Goal: Task Accomplishment & Management: Complete application form

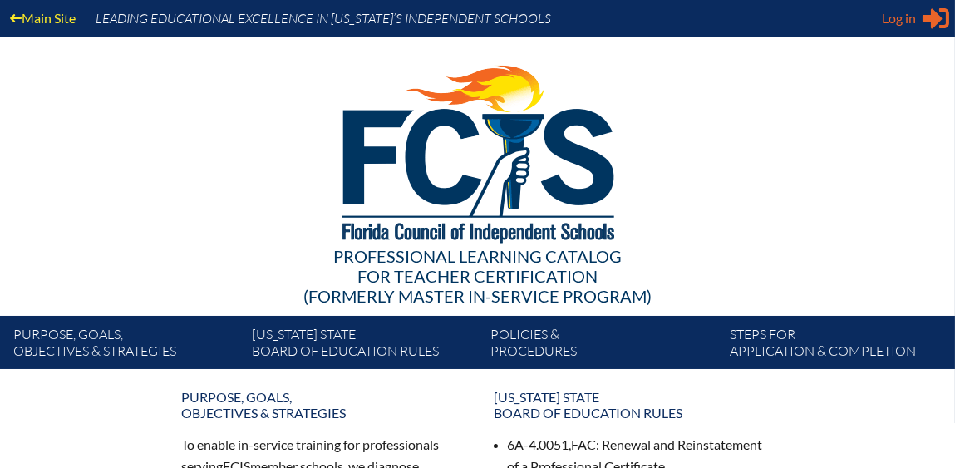
click at [909, 18] on span "Log in" at bounding box center [899, 18] width 34 height 20
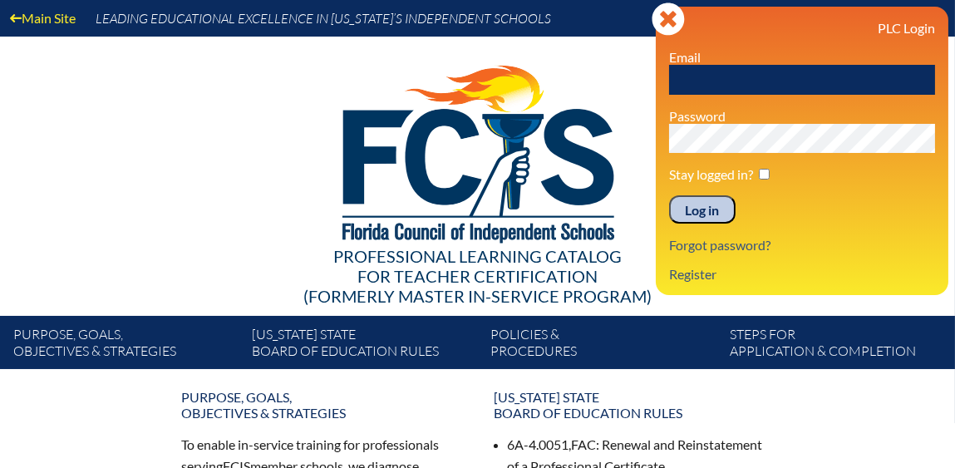
click at [771, 81] on input "text" at bounding box center [802, 80] width 266 height 30
type input "[EMAIL_ADDRESS][DOMAIN_NAME]"
click at [702, 214] on input "Log in" at bounding box center [702, 209] width 66 height 28
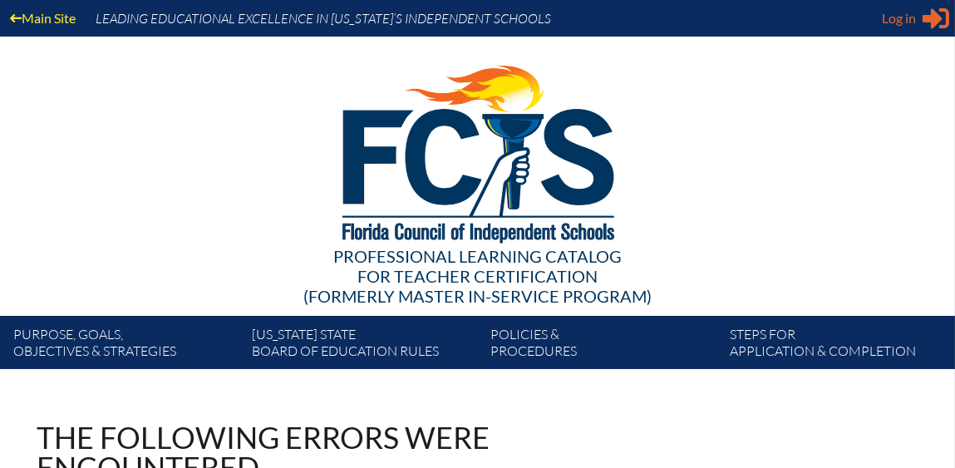
click at [918, 11] on div "Log in Close Sign in or register" at bounding box center [915, 18] width 67 height 27
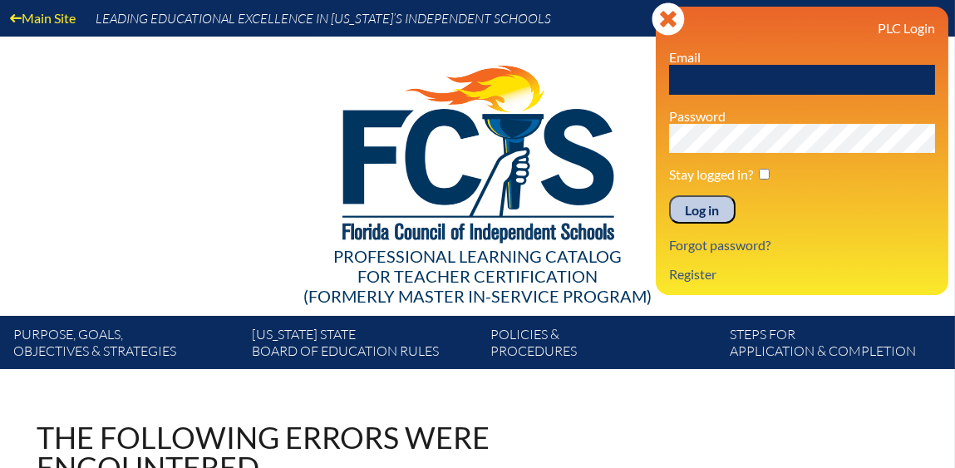
click at [749, 82] on input "text" at bounding box center [802, 80] width 266 height 30
type input "[EMAIL_ADDRESS][DOMAIN_NAME]"
click at [702, 214] on input "Log in" at bounding box center [702, 209] width 66 height 28
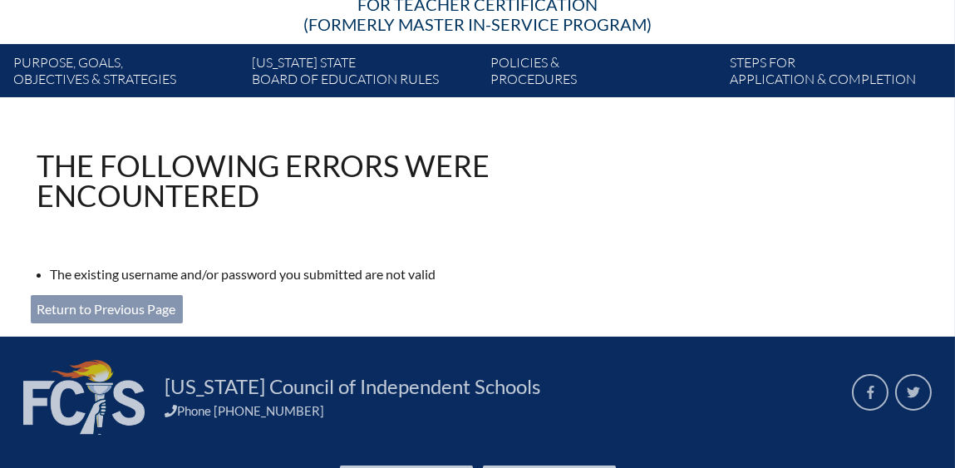
scroll to position [303, 0]
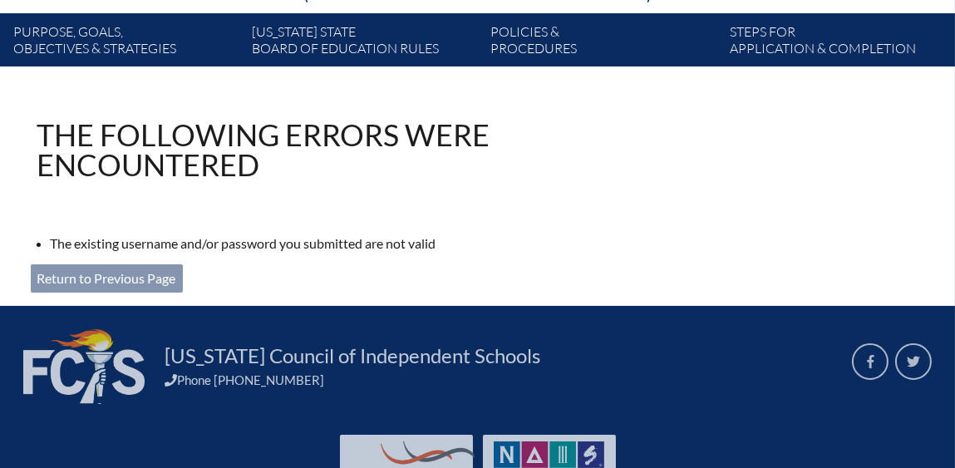
click at [145, 277] on link "Return to Previous Page" at bounding box center [107, 278] width 152 height 28
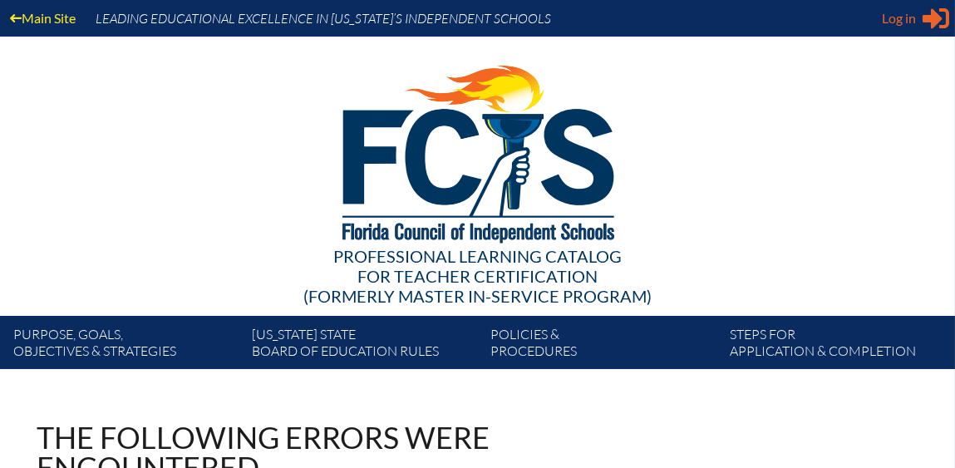
click at [918, 17] on div "Log in Close Sign in or register" at bounding box center [915, 18] width 67 height 27
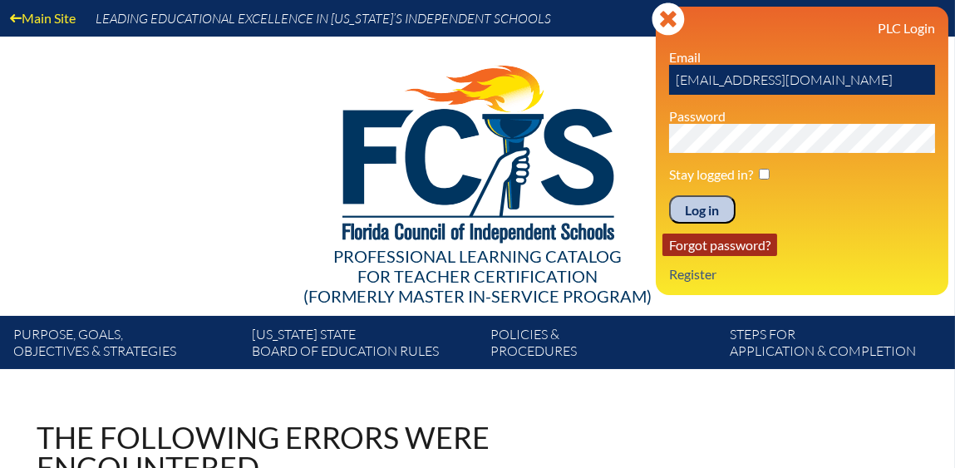
click at [694, 254] on link "Forgot password?" at bounding box center [719, 245] width 115 height 22
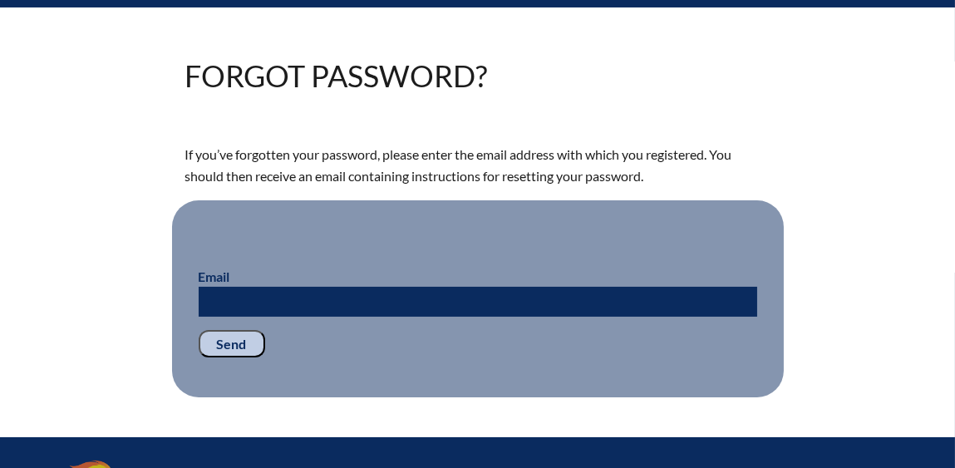
scroll to position [362, 0]
click at [530, 302] on input "Email" at bounding box center [478, 302] width 559 height 30
type input "[EMAIL_ADDRESS][DOMAIN_NAME]"
click at [239, 347] on input "Send" at bounding box center [232, 344] width 66 height 28
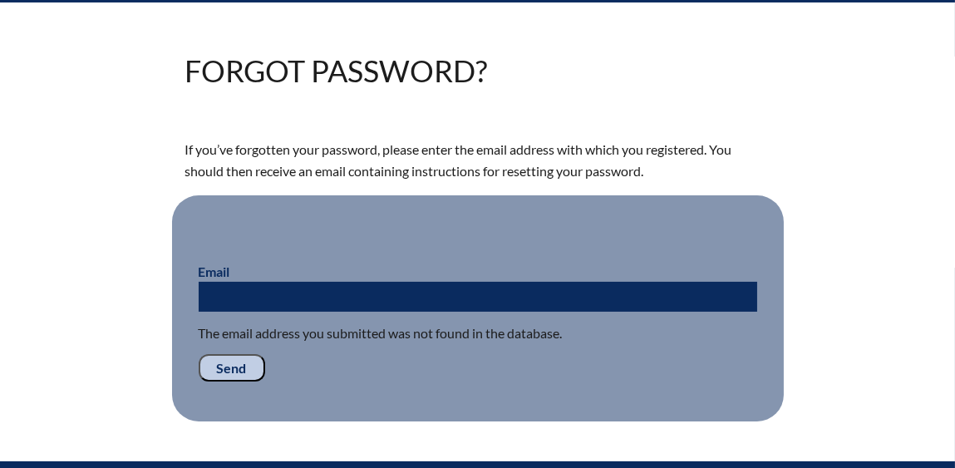
scroll to position [368, 0]
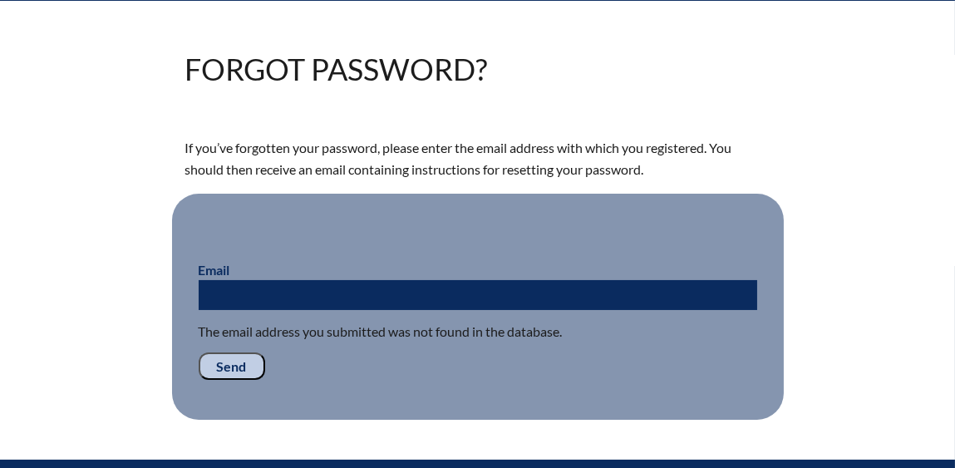
click at [474, 297] on input "Email" at bounding box center [478, 295] width 559 height 30
type input "ctomlinson@oakhall.org"
click at [230, 366] on input "Send" at bounding box center [232, 366] width 66 height 28
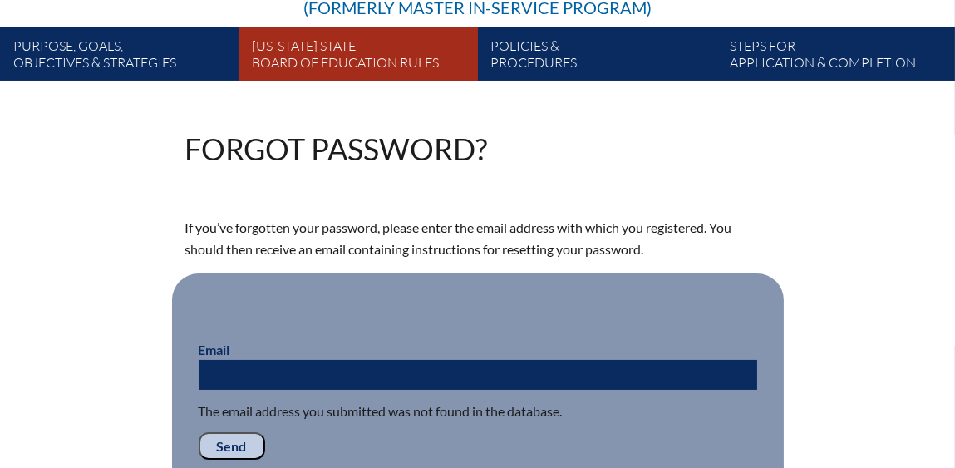
scroll to position [291, 0]
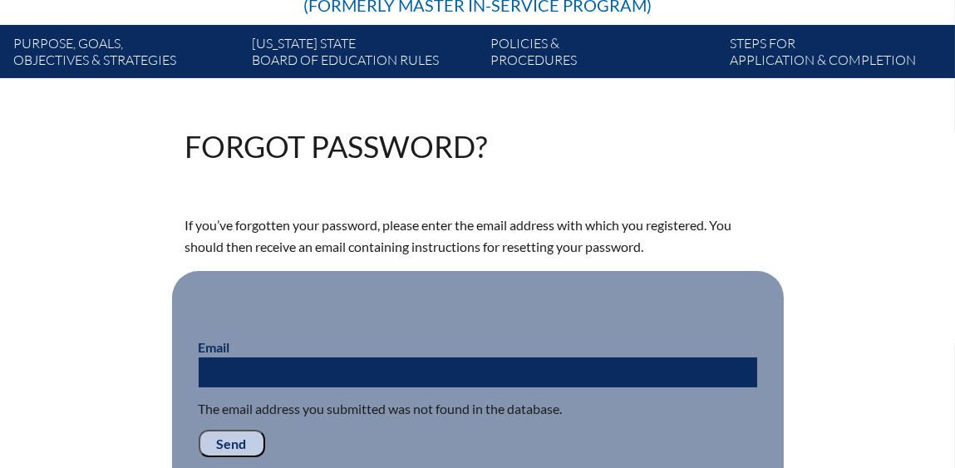
click at [342, 370] on input "Email" at bounding box center [478, 372] width 559 height 30
type input "corytomlinson15@gmail.com"
click at [238, 440] on input "Send" at bounding box center [232, 444] width 66 height 28
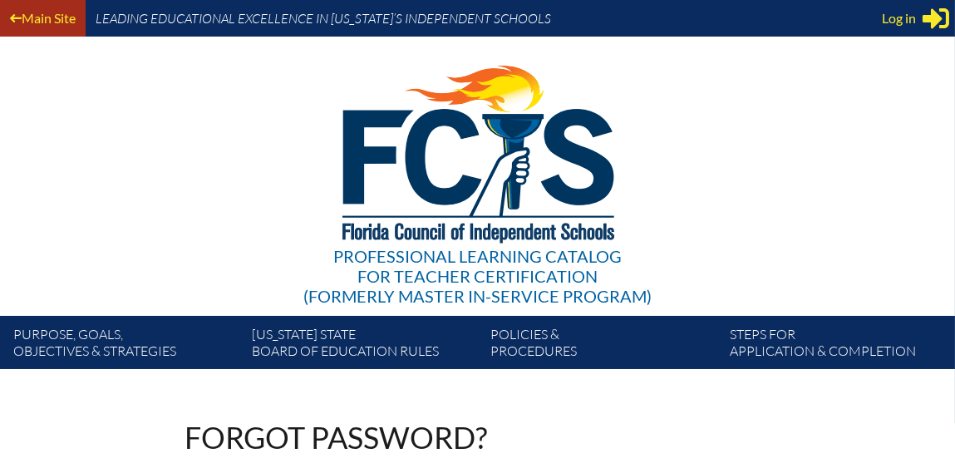
click at [38, 22] on link "Main Site" at bounding box center [42, 18] width 79 height 22
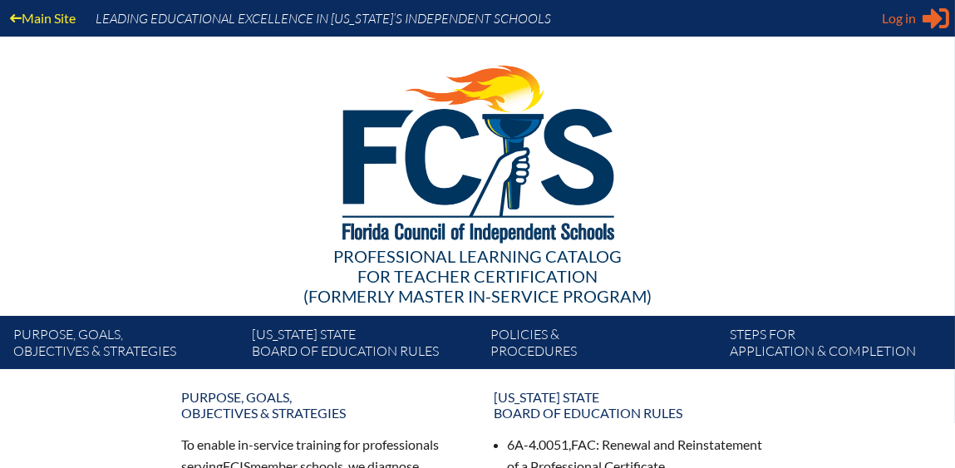
click at [903, 18] on span "Log in" at bounding box center [899, 18] width 34 height 20
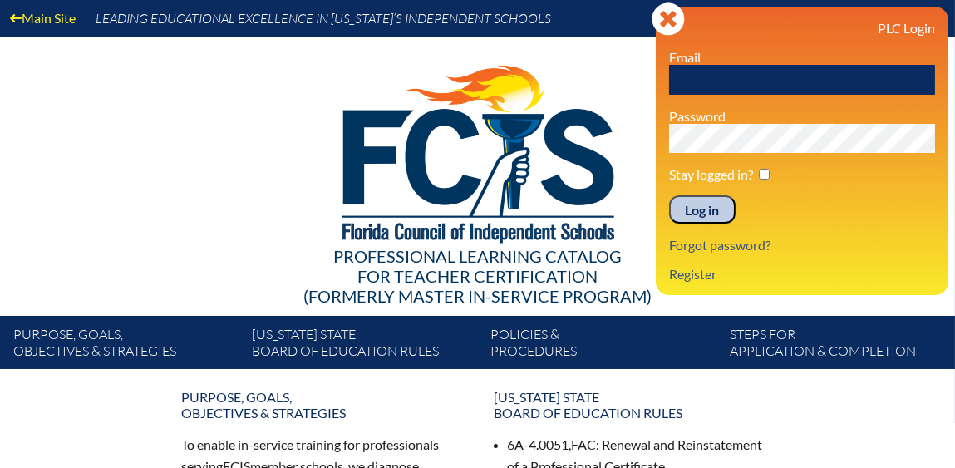
click at [746, 75] on input "text" at bounding box center [802, 80] width 266 height 30
type input "ctomlinson@oakhall.org"
click at [689, 278] on link "Register" at bounding box center [692, 274] width 61 height 22
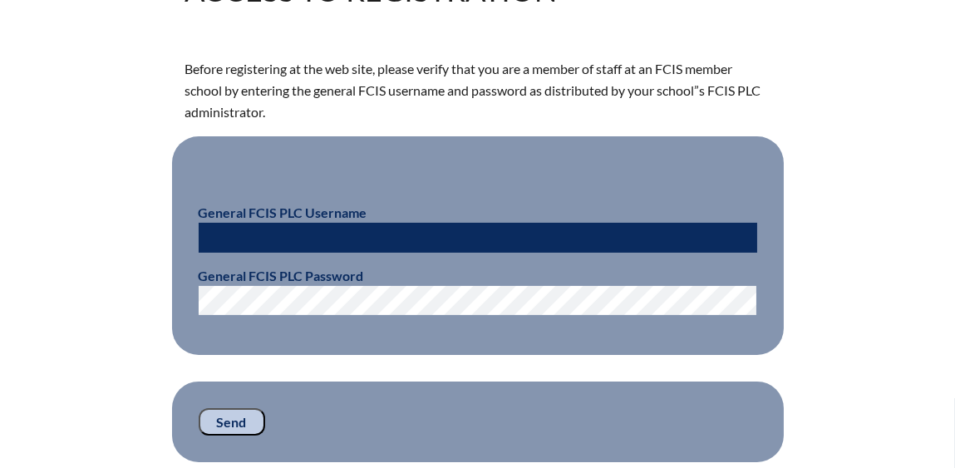
scroll to position [454, 0]
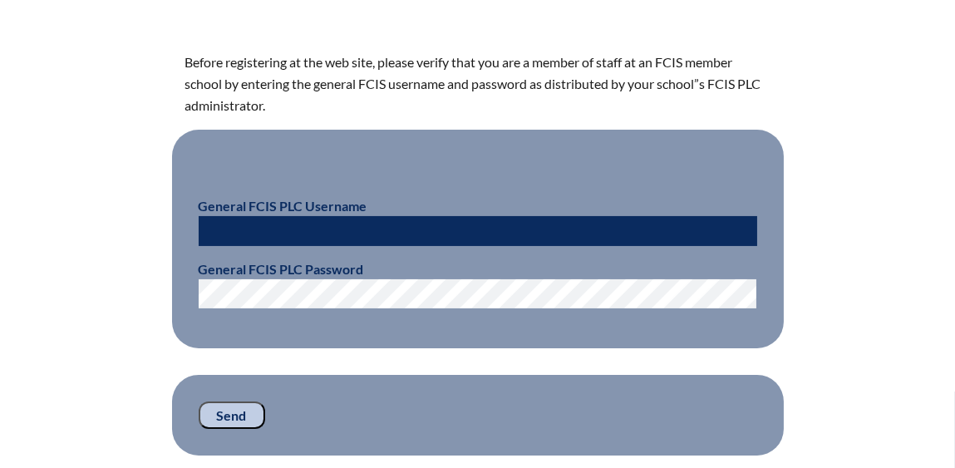
click at [581, 231] on input "text" at bounding box center [478, 231] width 559 height 30
type input "ctomlinson"
click at [229, 416] on input "Send" at bounding box center [232, 415] width 66 height 28
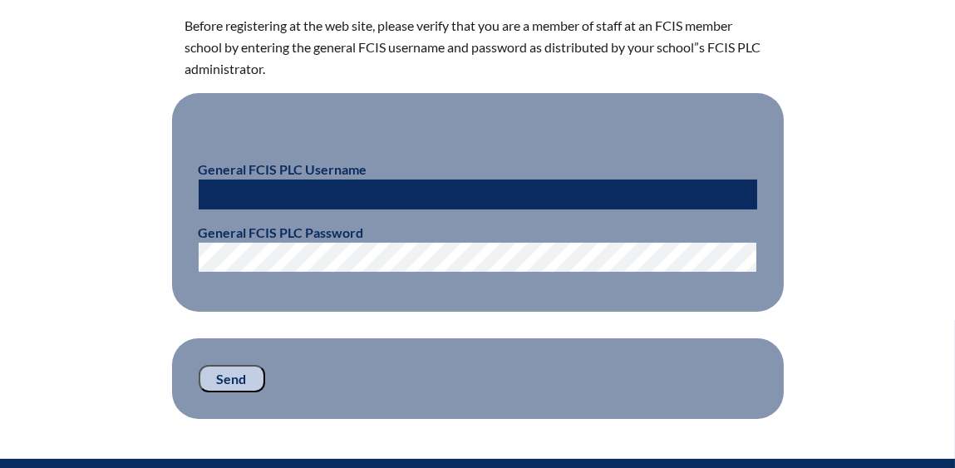
scroll to position [524, 0]
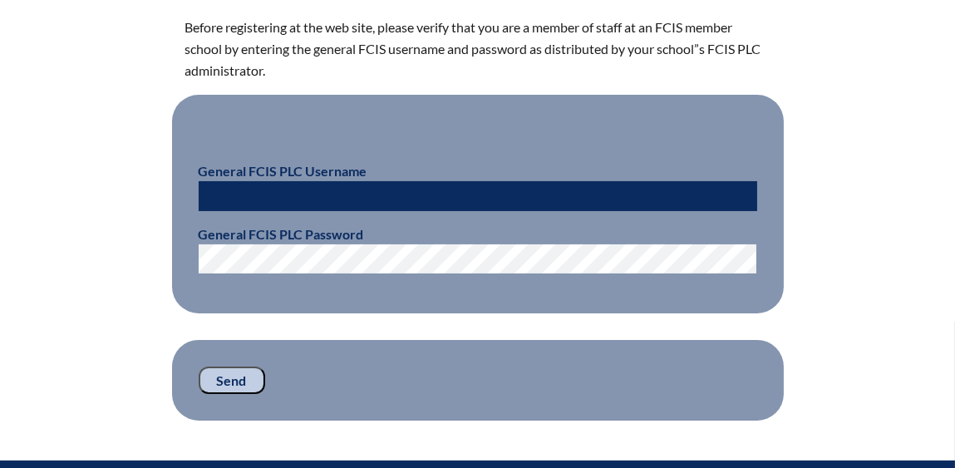
click at [273, 194] on input "text" at bounding box center [478, 196] width 559 height 30
type input "ctomlinson@oakhall.org"
click at [229, 385] on input "Send" at bounding box center [232, 381] width 66 height 28
